Goal: Check status: Check status

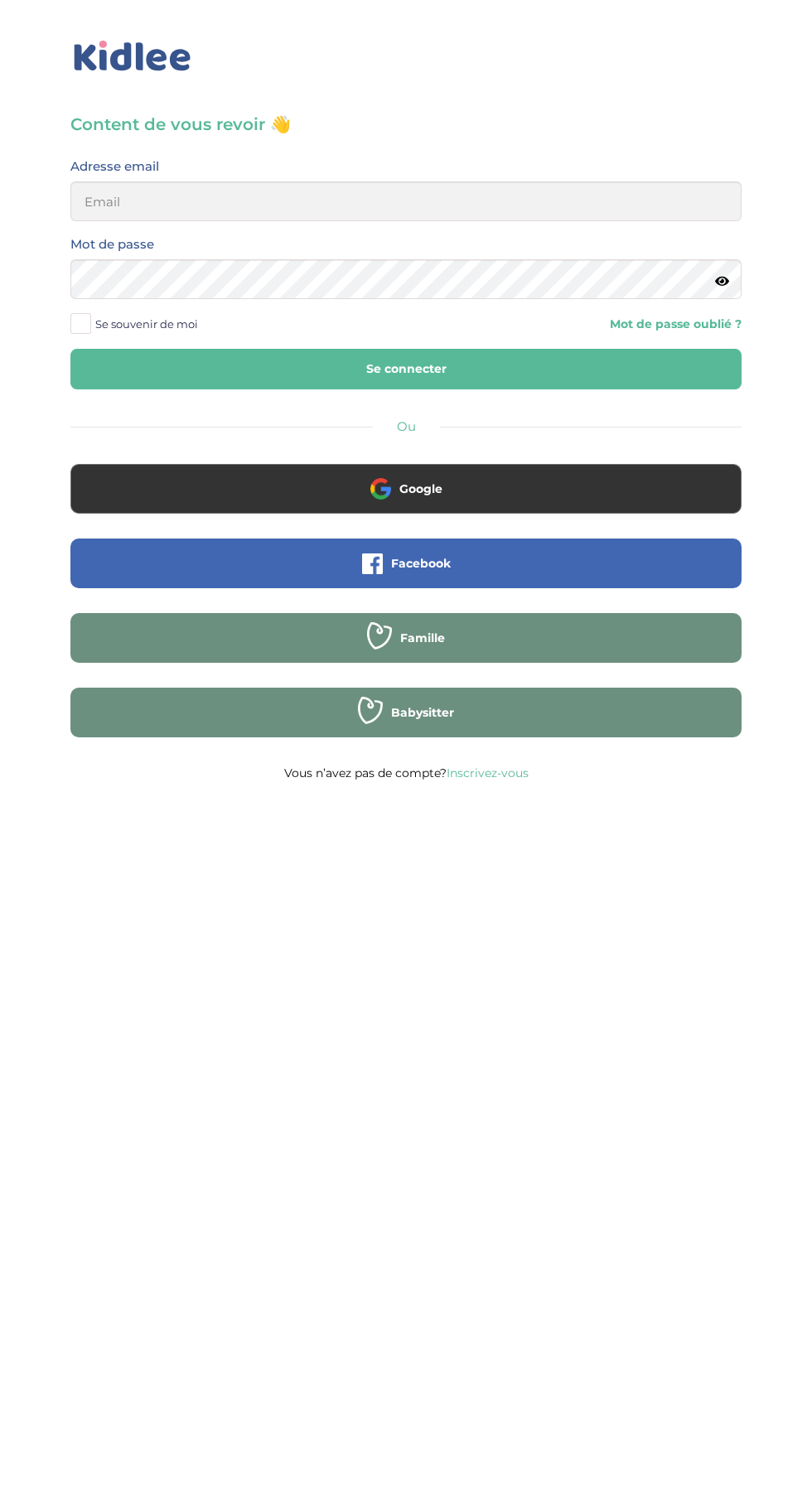
click at [90, 328] on span at bounding box center [81, 323] width 21 height 21
click at [0, 0] on input "Se souvenir de moi" at bounding box center [0, 0] width 0 height 0
click at [551, 205] on input "email" at bounding box center [406, 201] width 671 height 40
type input "mohagahlouz@gmail.com"
click at [71, 348] on button "Se connecter" at bounding box center [406, 368] width 671 height 41
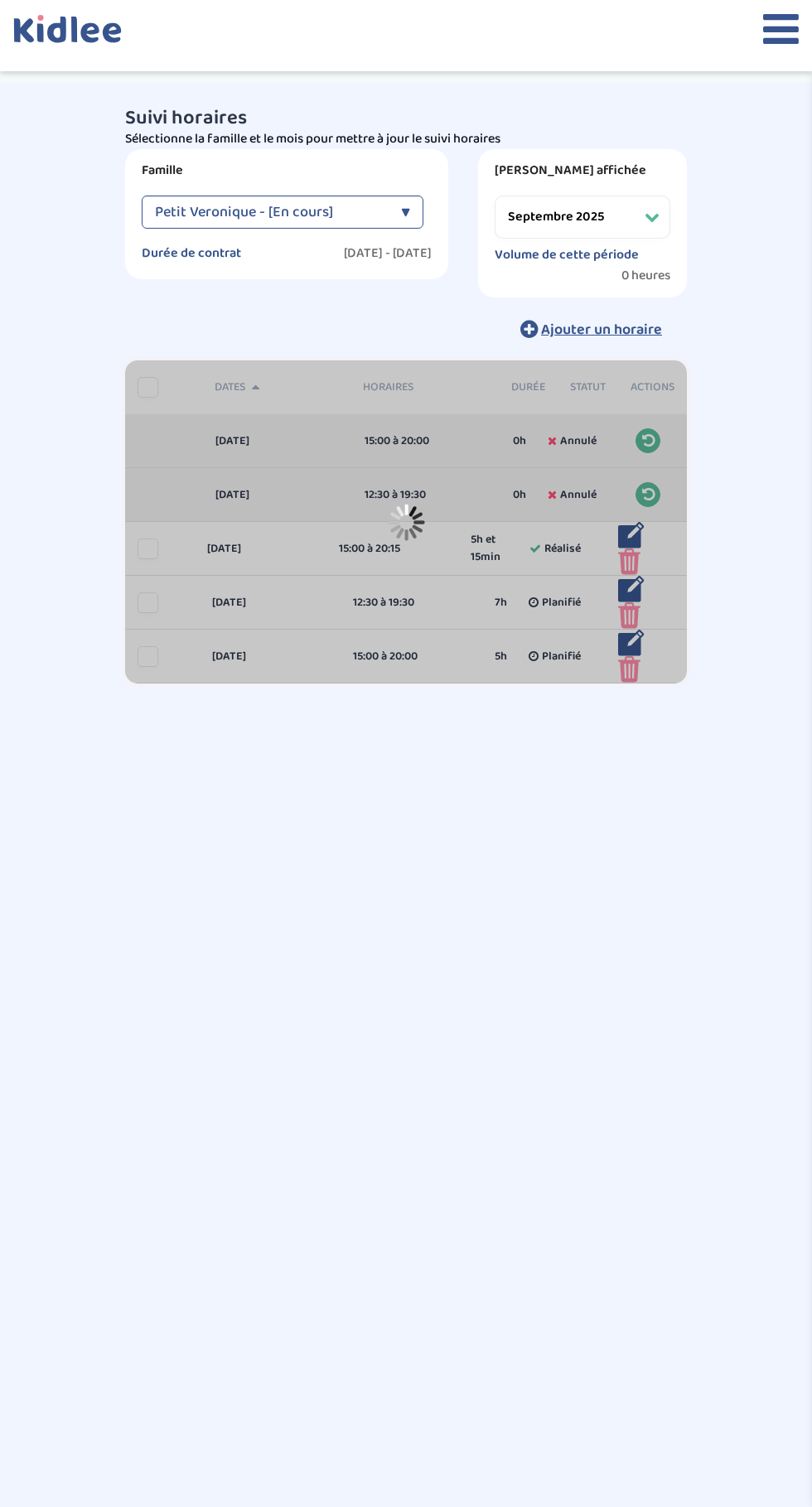
select select "septembre 2025"
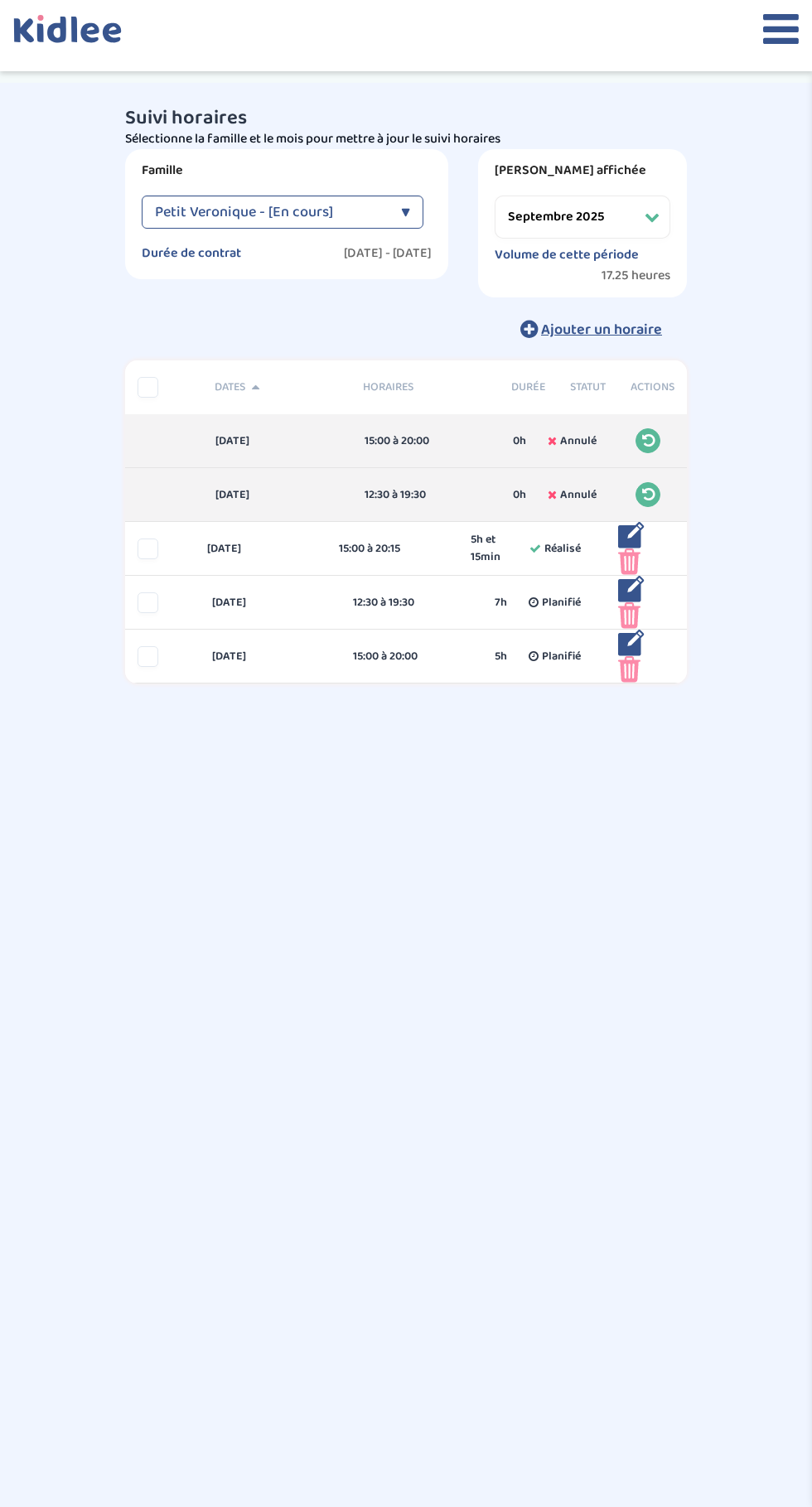
select select "septembre 2025"
